Goal: Task Accomplishment & Management: Use online tool/utility

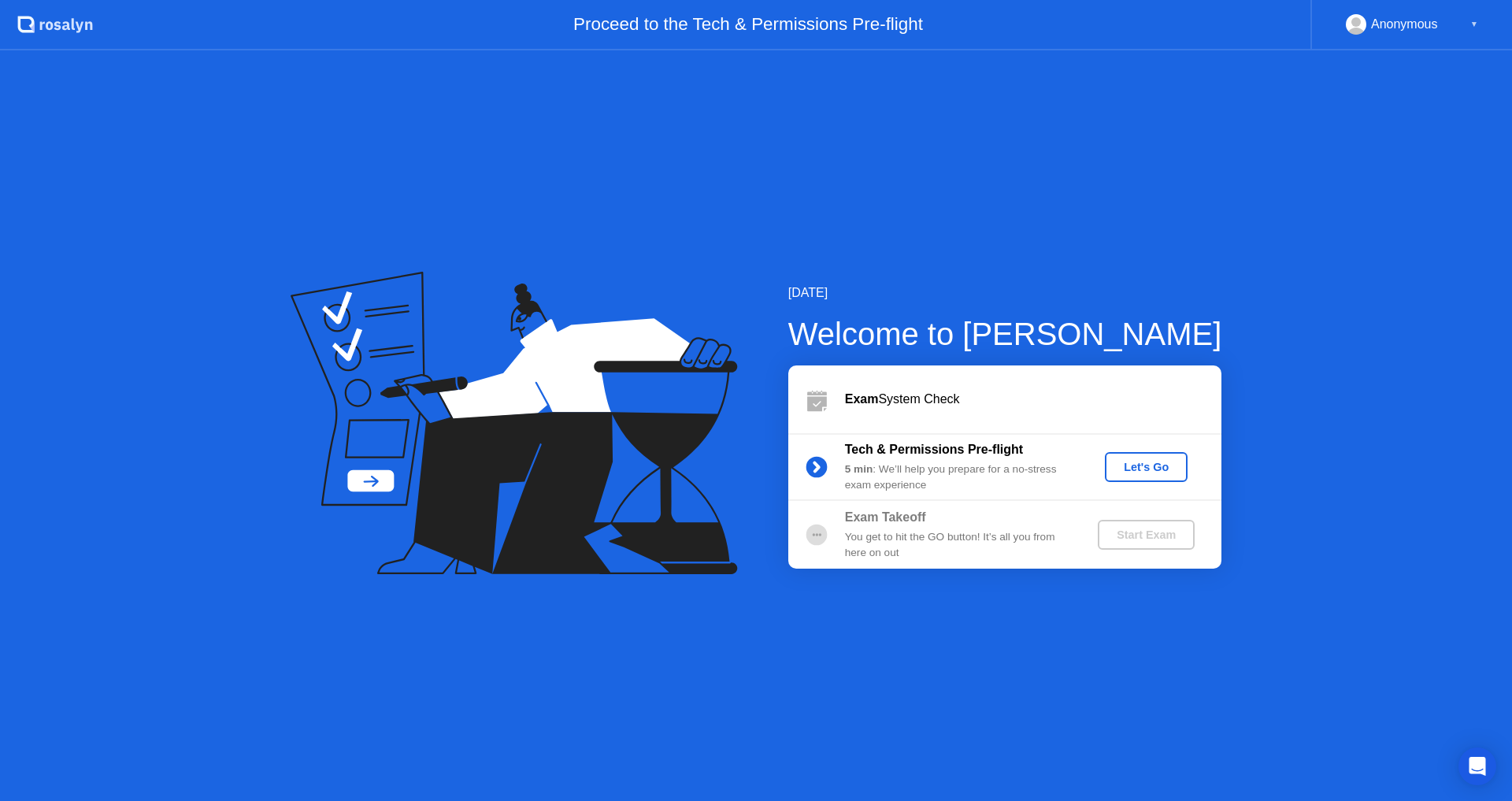
click at [1129, 452] on button "Let's Go" at bounding box center [1146, 467] width 83 height 30
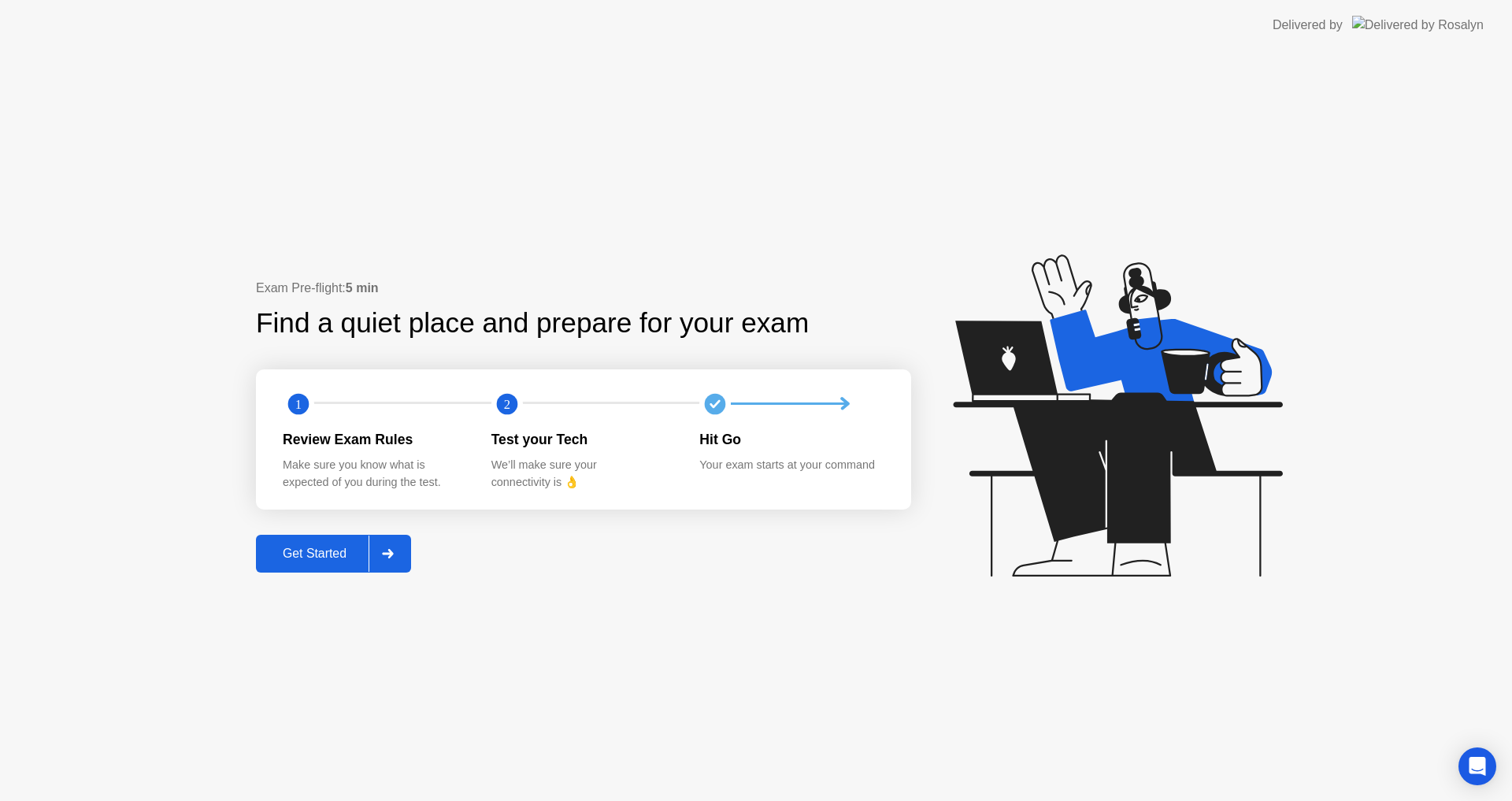
click at [338, 561] on div "Get Started" at bounding box center [315, 553] width 108 height 14
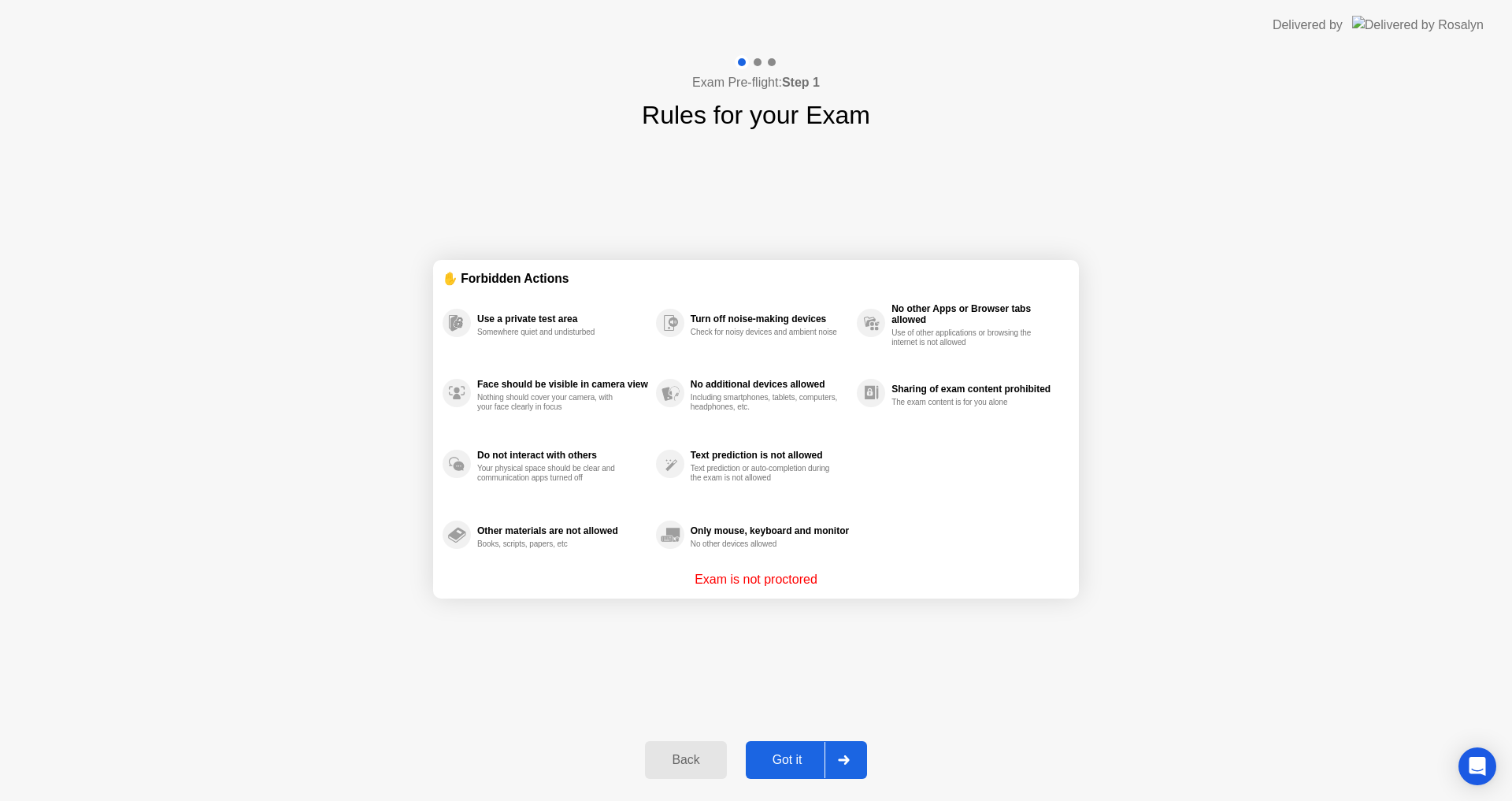
click at [778, 750] on button "Got it" at bounding box center [807, 760] width 121 height 38
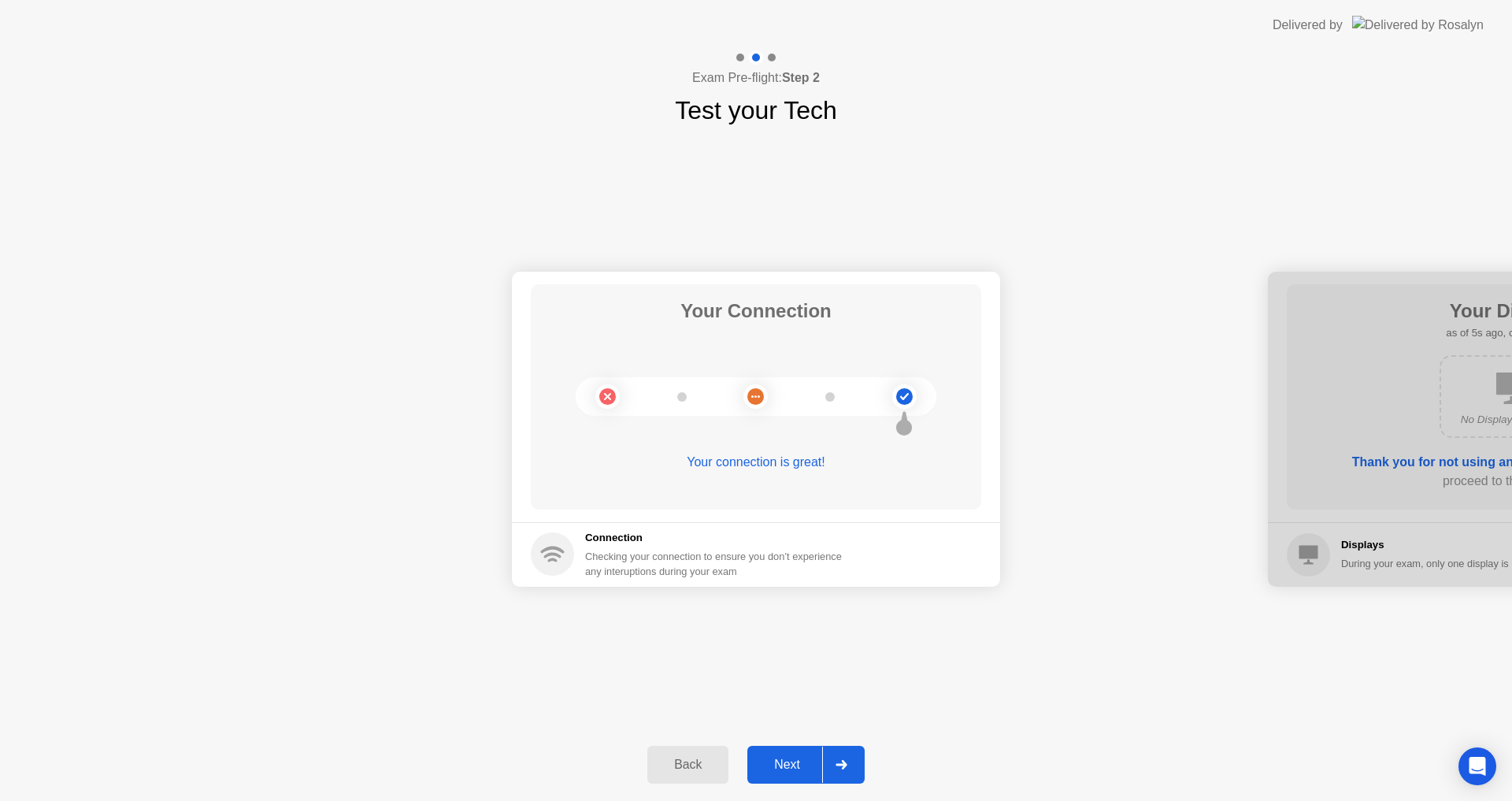
click at [779, 765] on div "Next" at bounding box center [787, 765] width 70 height 14
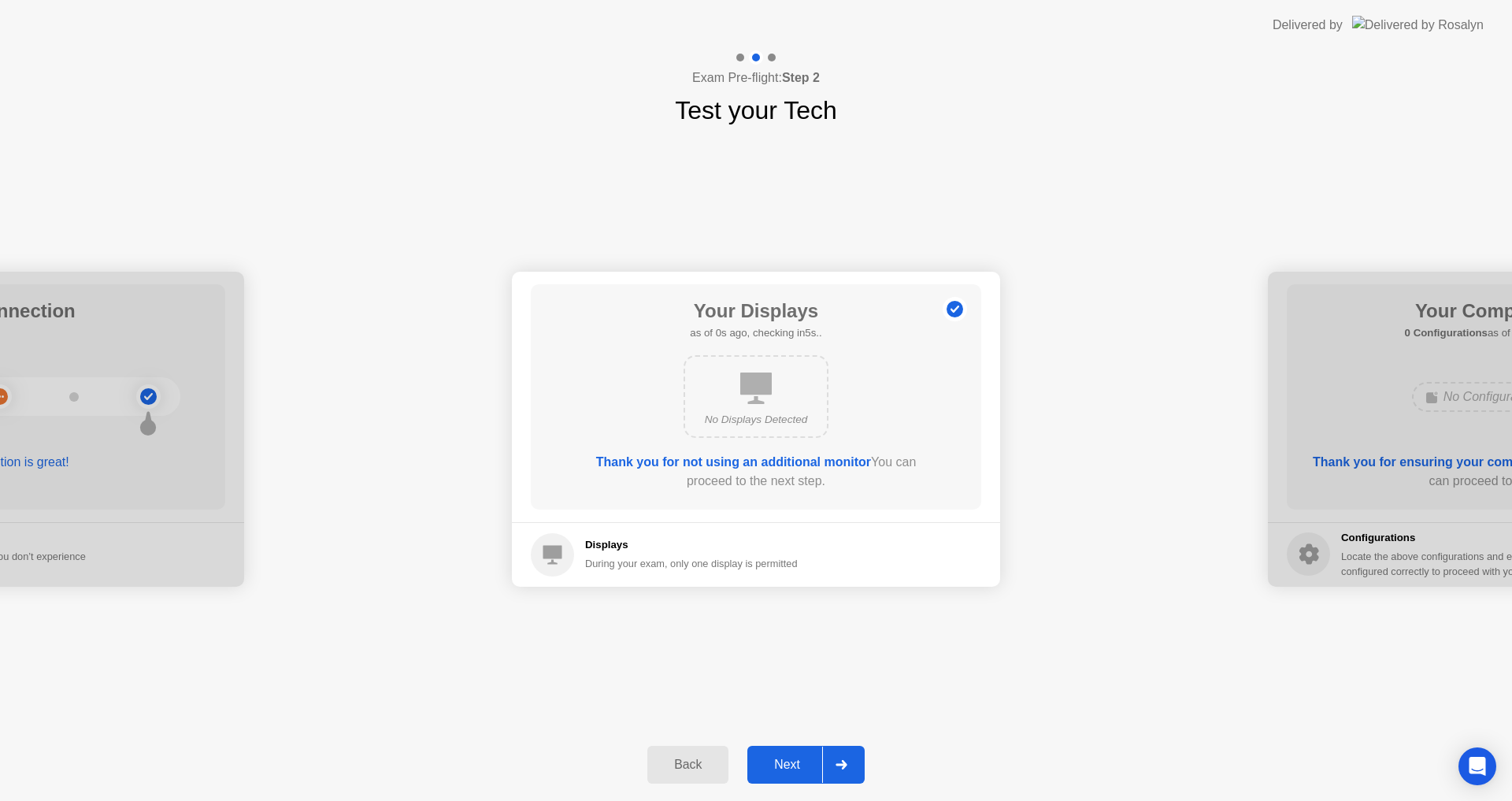
click at [779, 765] on div "Next" at bounding box center [787, 765] width 70 height 14
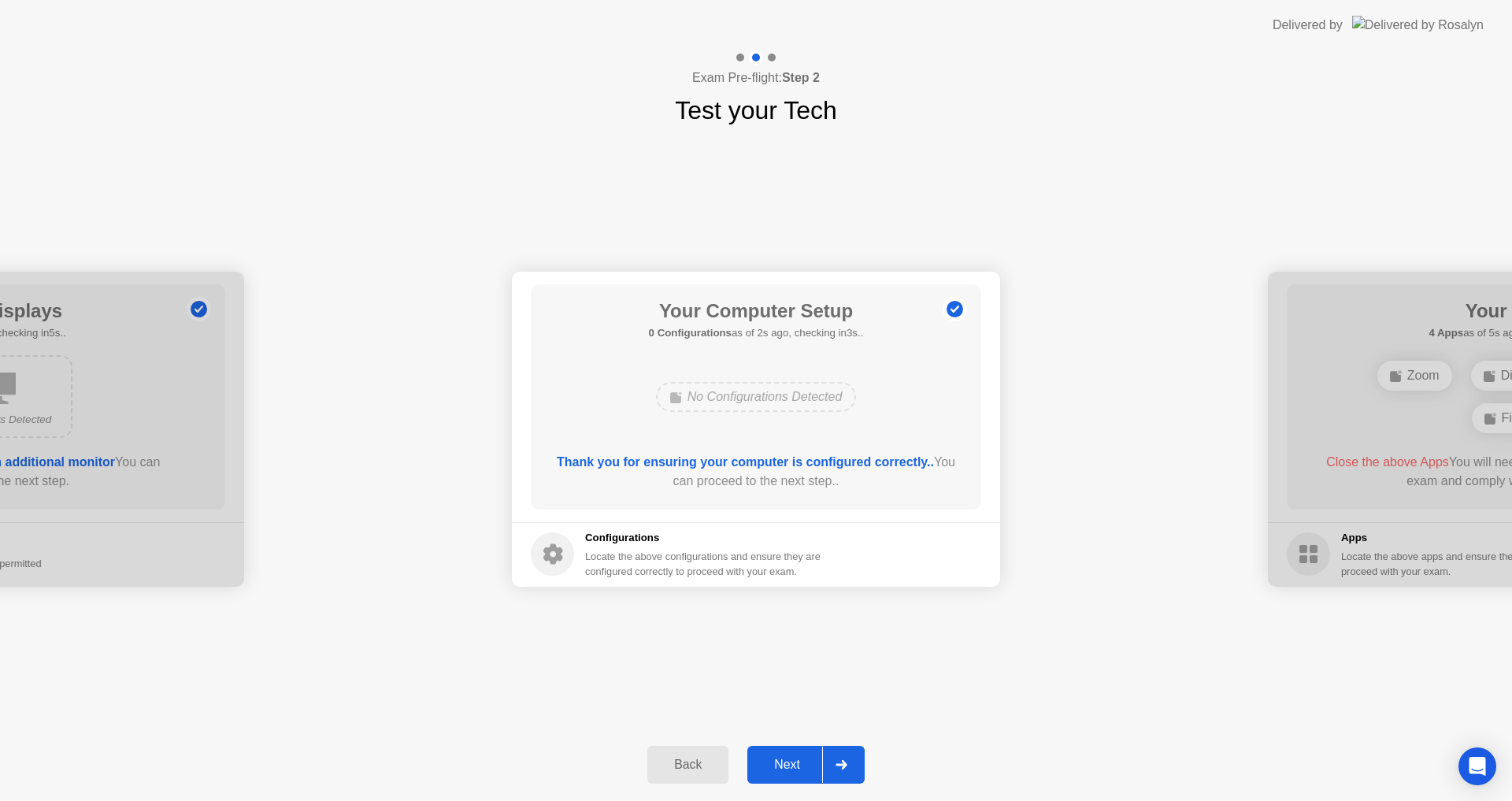
click at [800, 770] on div "Next" at bounding box center [787, 765] width 70 height 14
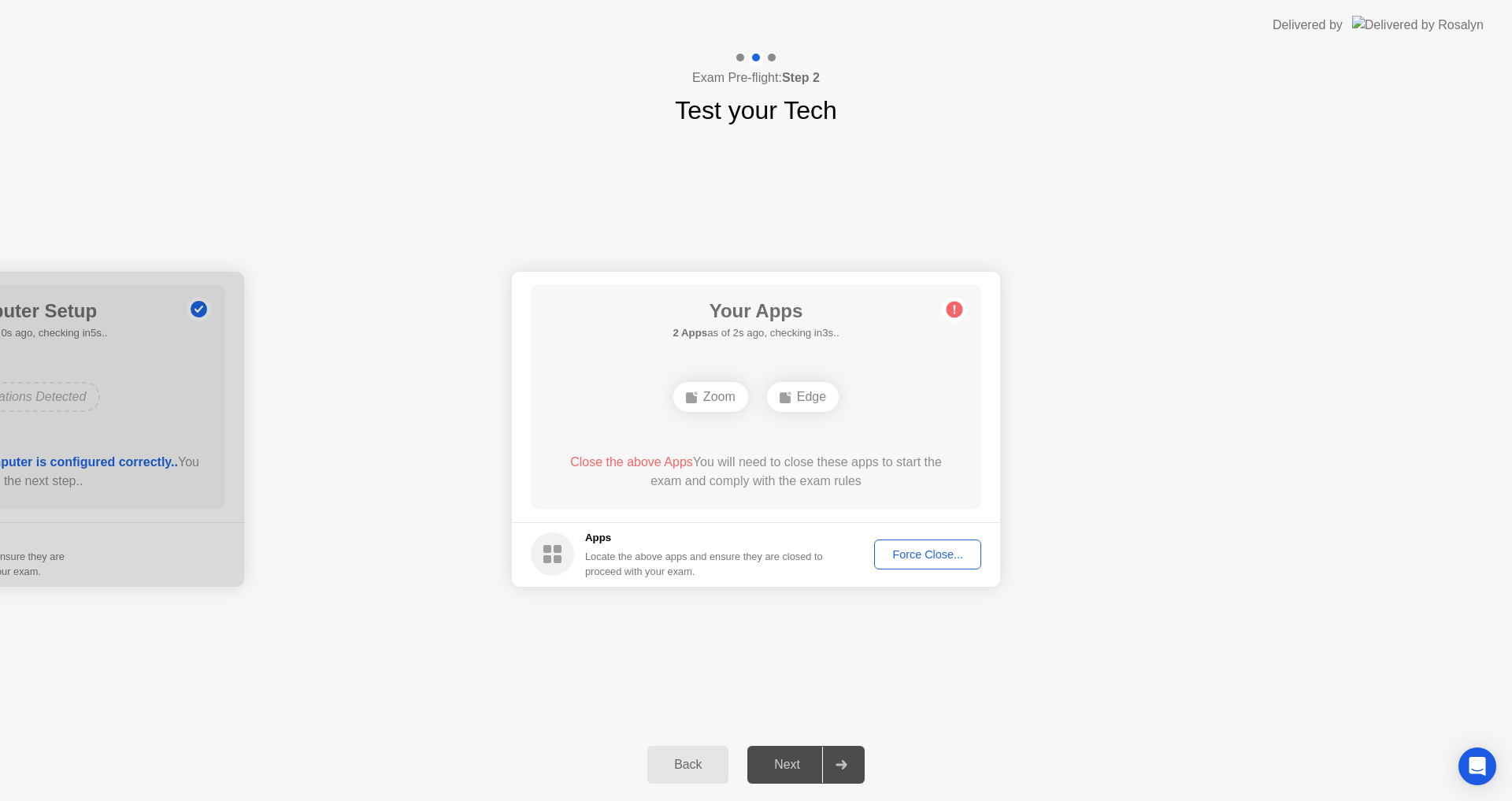
click at [863, 198] on div "Your Connection Your connection is great! Connection Checking your connection t…" at bounding box center [756, 429] width 1512 height 600
click at [921, 555] on div "Force Close..." at bounding box center [927, 554] width 96 height 12
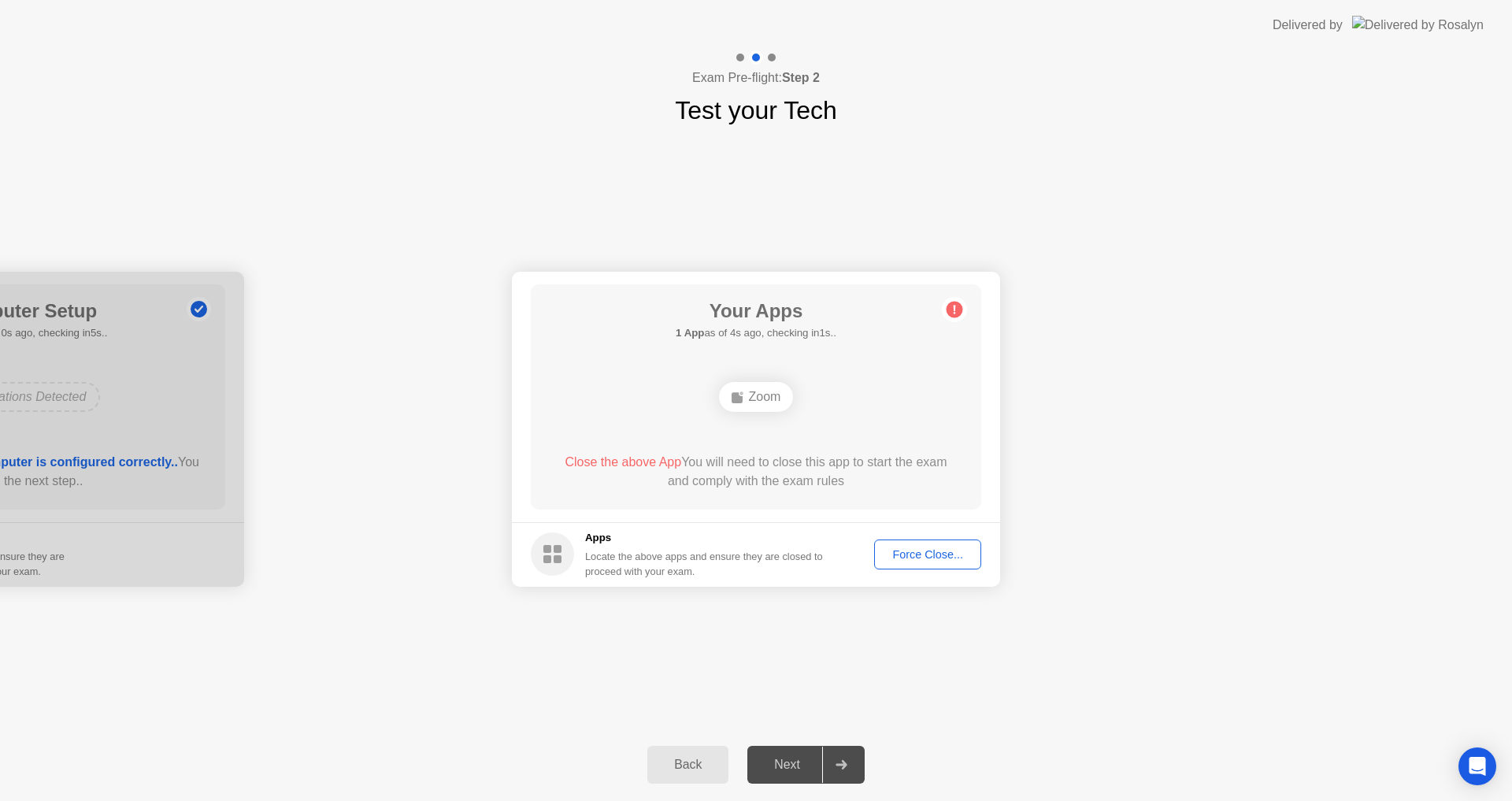
click at [888, 549] on div "Force Close..." at bounding box center [927, 554] width 96 height 12
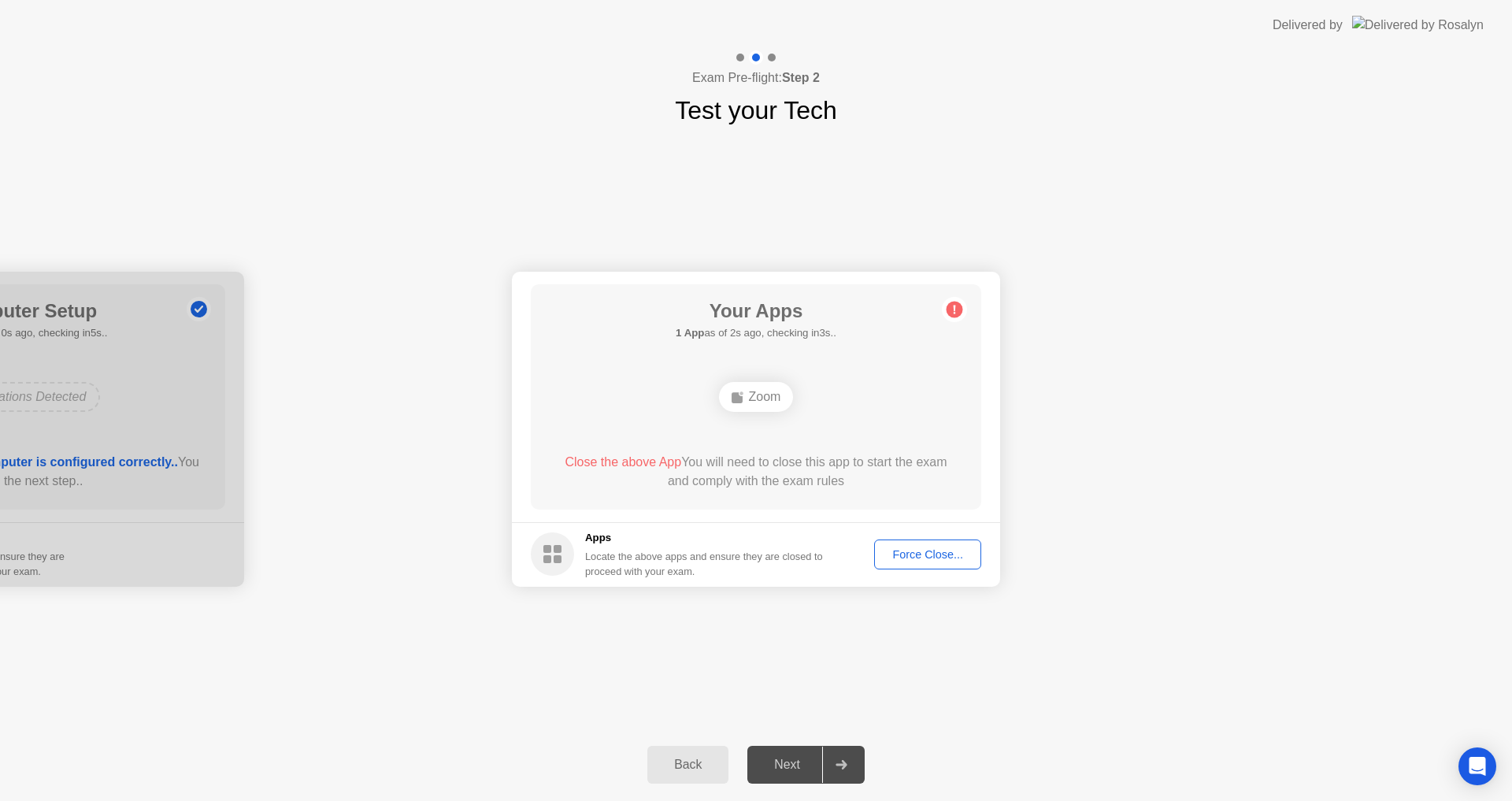
click at [730, 383] on div "Zoom" at bounding box center [756, 397] width 75 height 30
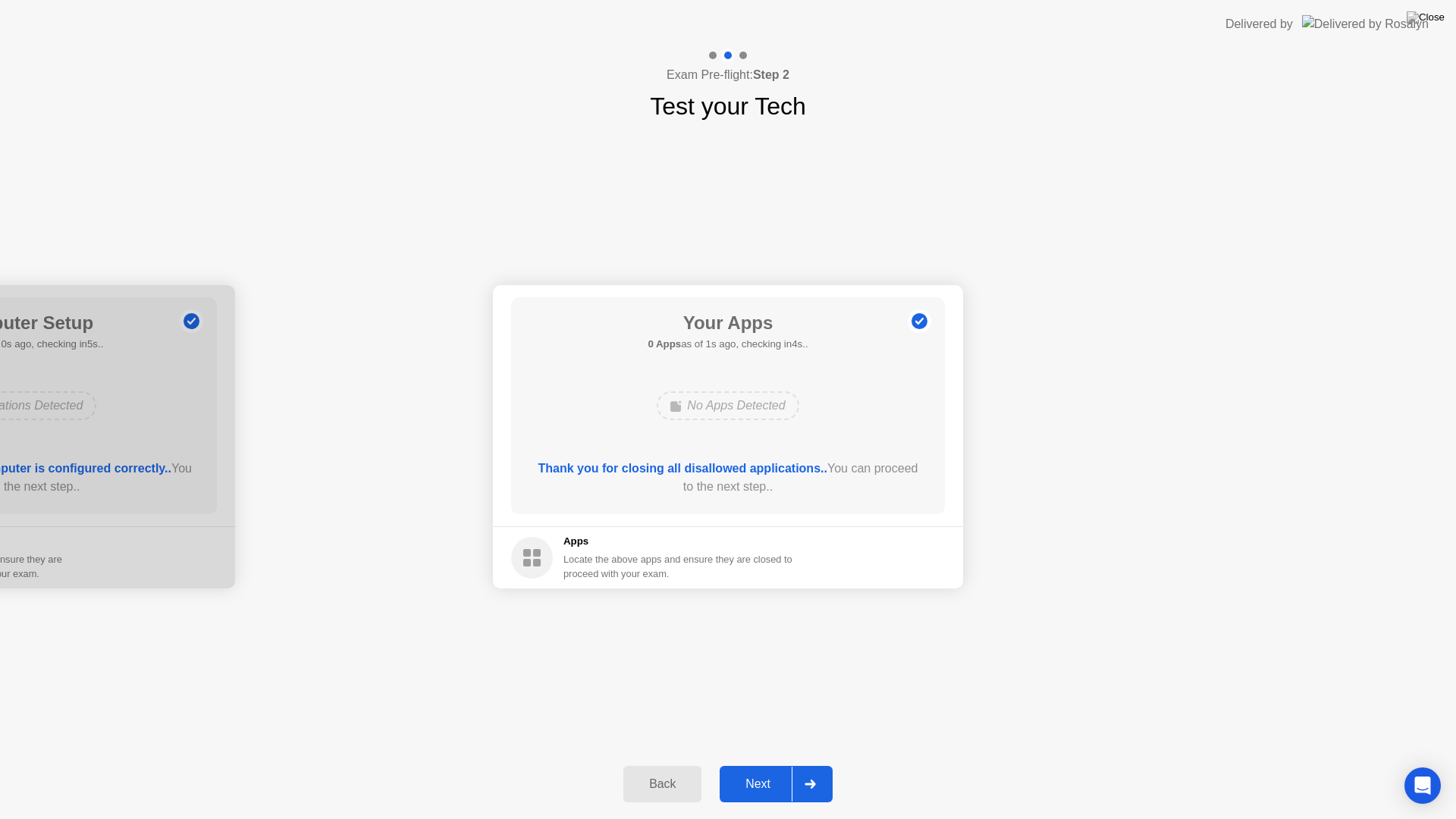
click at [773, 769] on button "Next" at bounding box center [777, 785] width 113 height 37
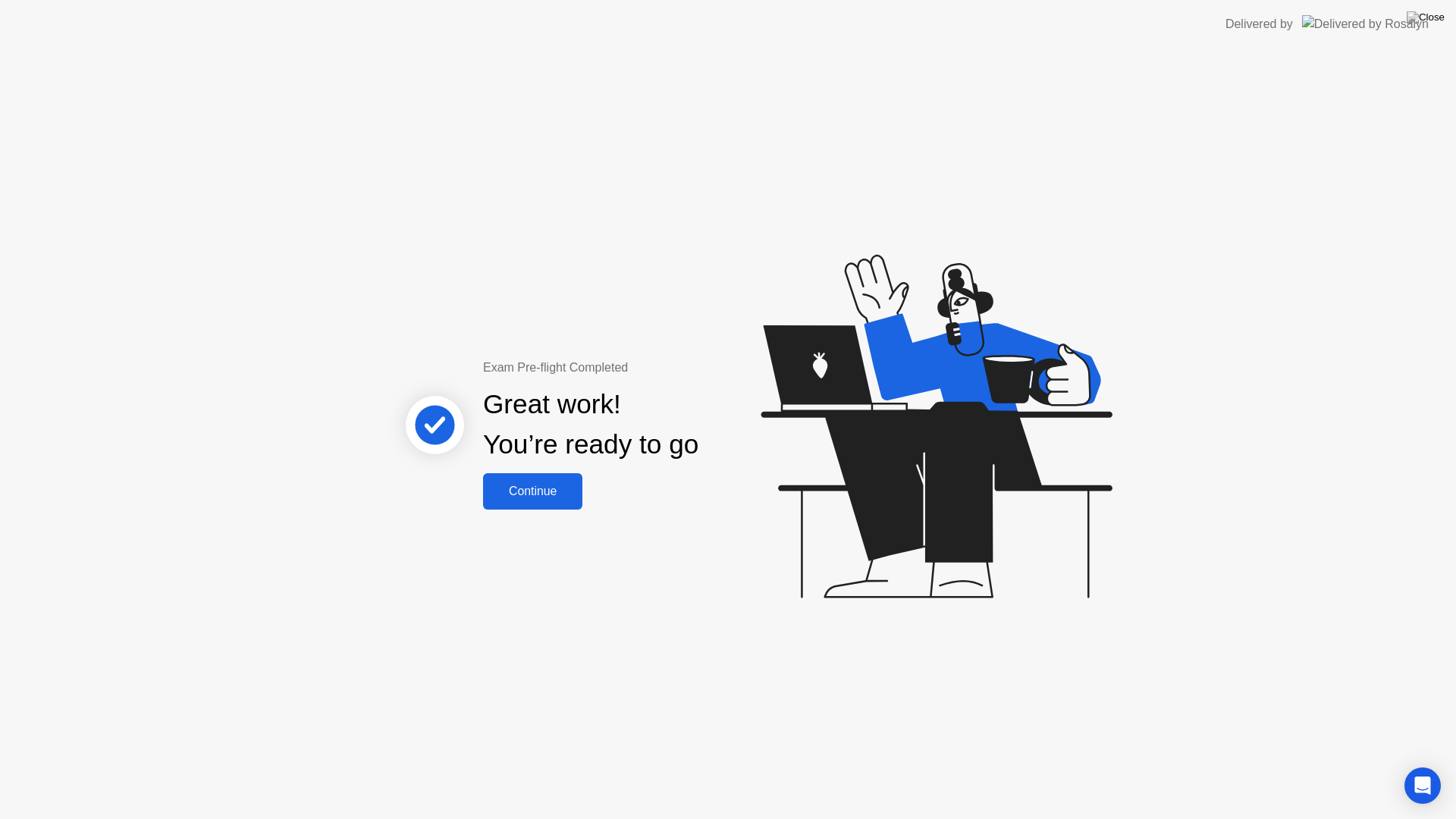
click at [536, 485] on div "Continue" at bounding box center [533, 491] width 90 height 14
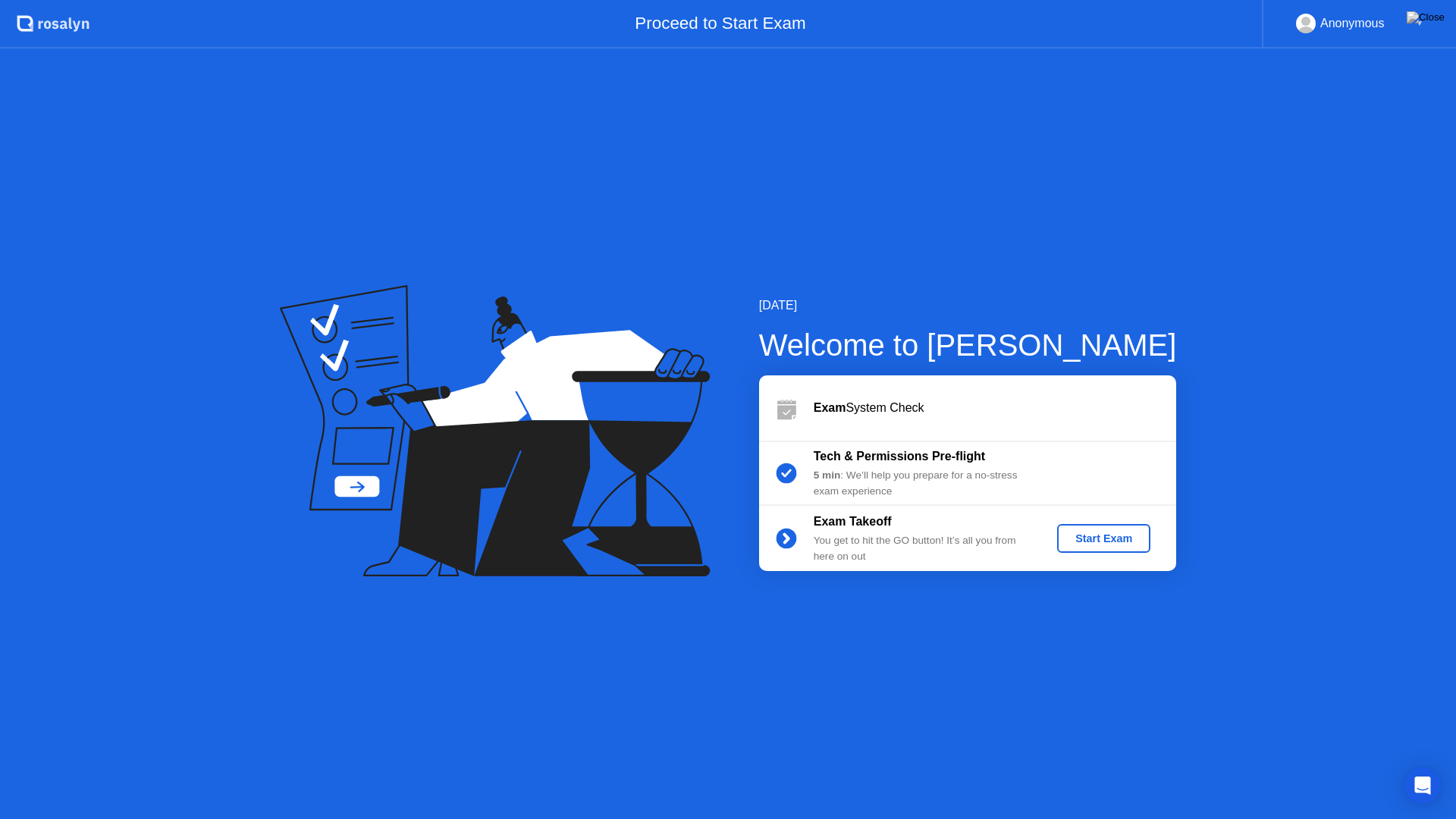
click at [1104, 534] on div "Start Exam" at bounding box center [1104, 538] width 81 height 12
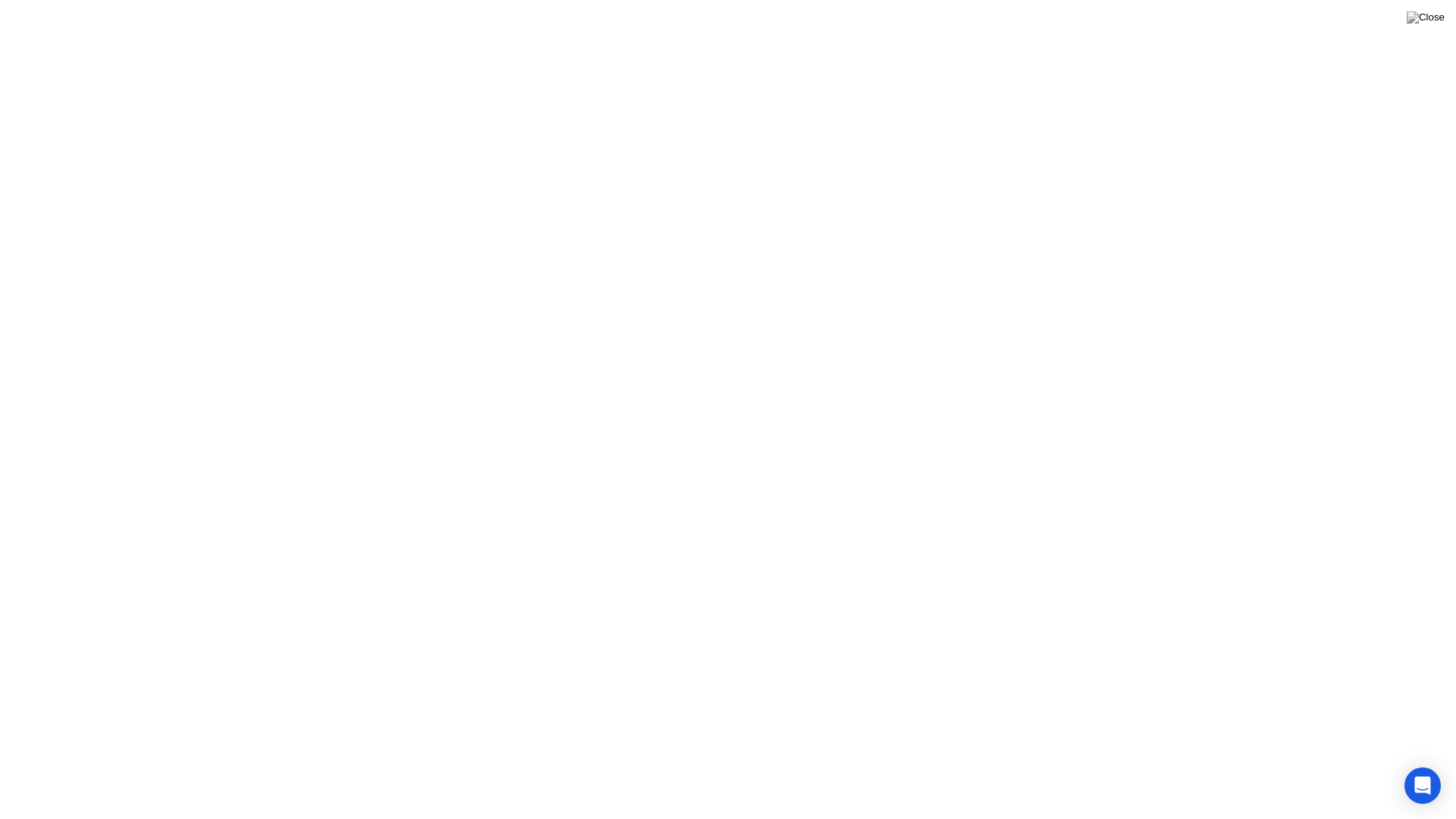
click div
click div "End Proctoring Session"
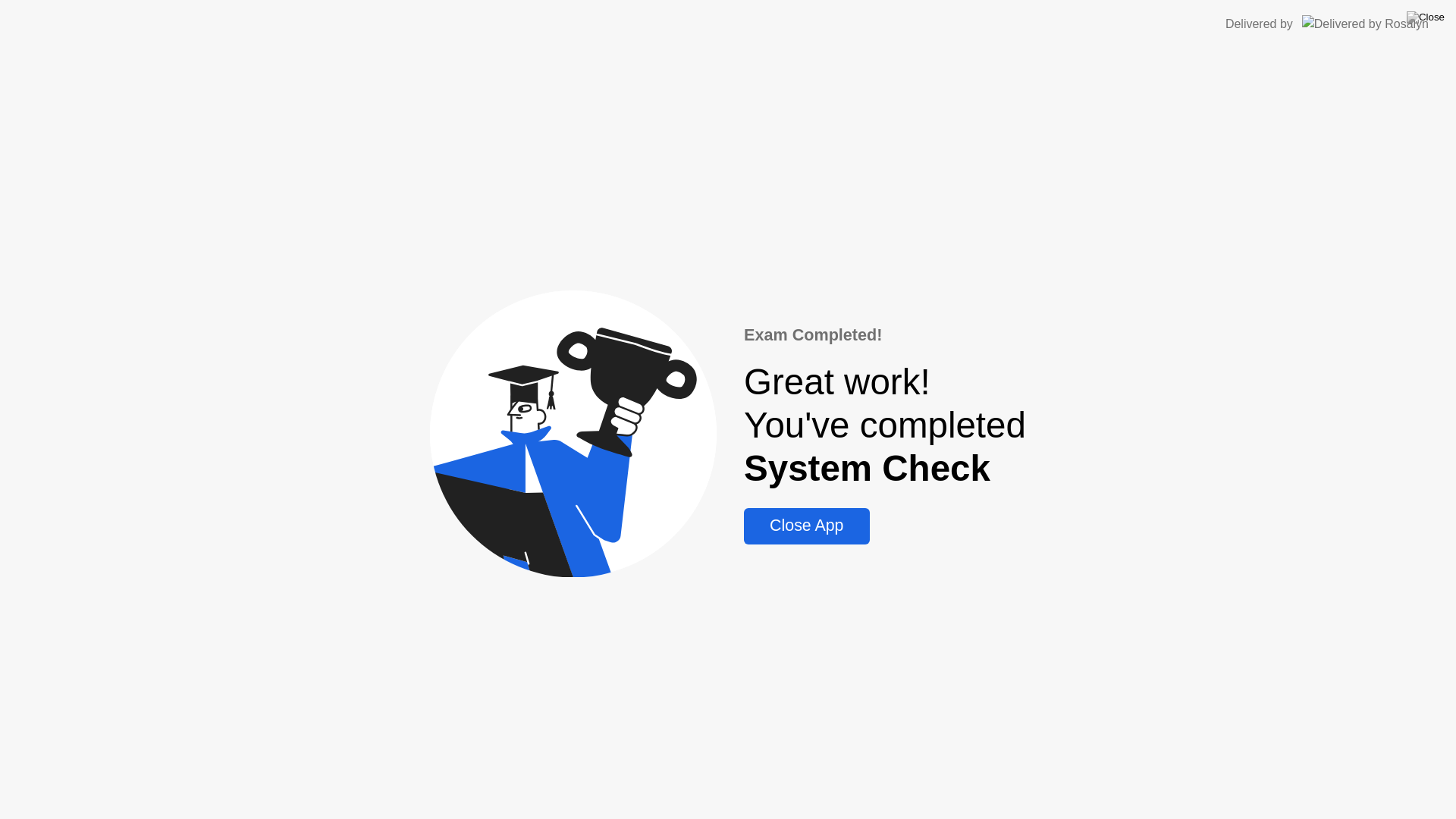
click at [820, 521] on div "Close App" at bounding box center [807, 526] width 116 height 19
